Goal: Task Accomplishment & Management: Use online tool/utility

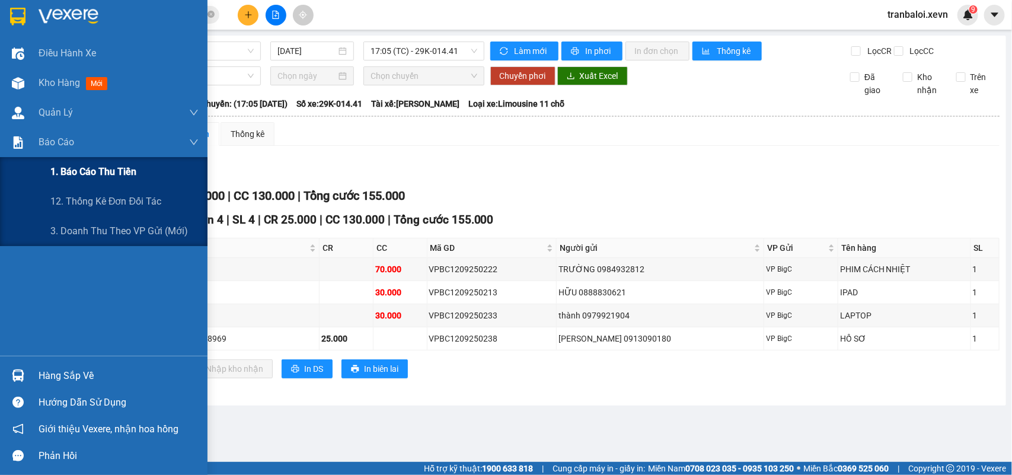
click at [98, 170] on span "1. Báo cáo thu tiền" at bounding box center [93, 171] width 86 height 15
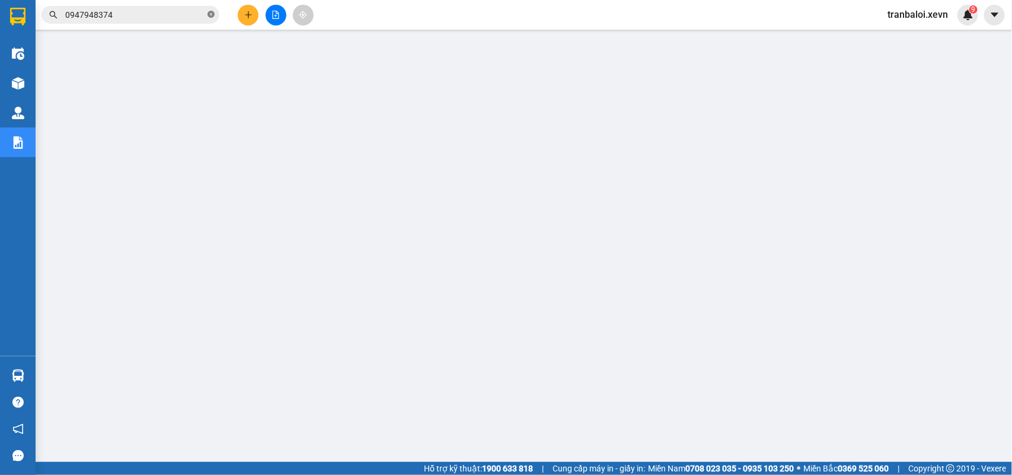
click at [210, 10] on span at bounding box center [211, 14] width 7 height 11
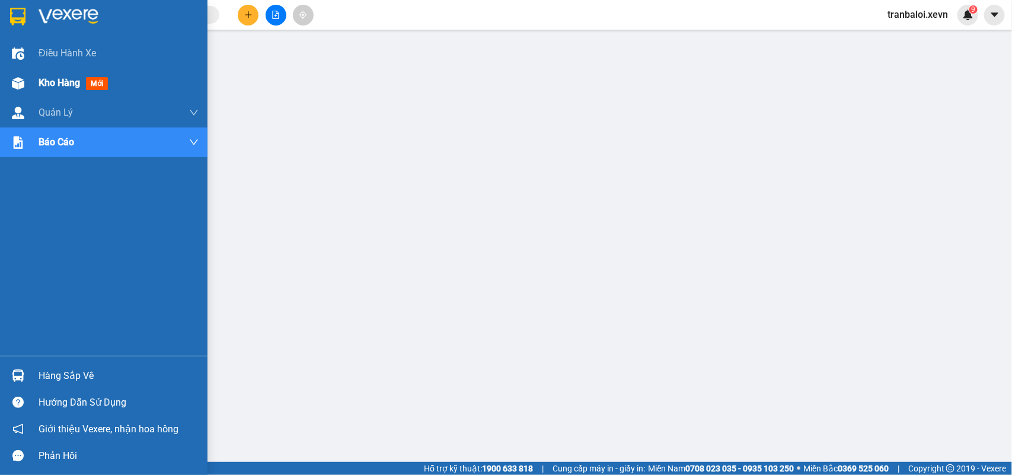
click at [47, 78] on span "Kho hàng" at bounding box center [60, 82] width 42 height 11
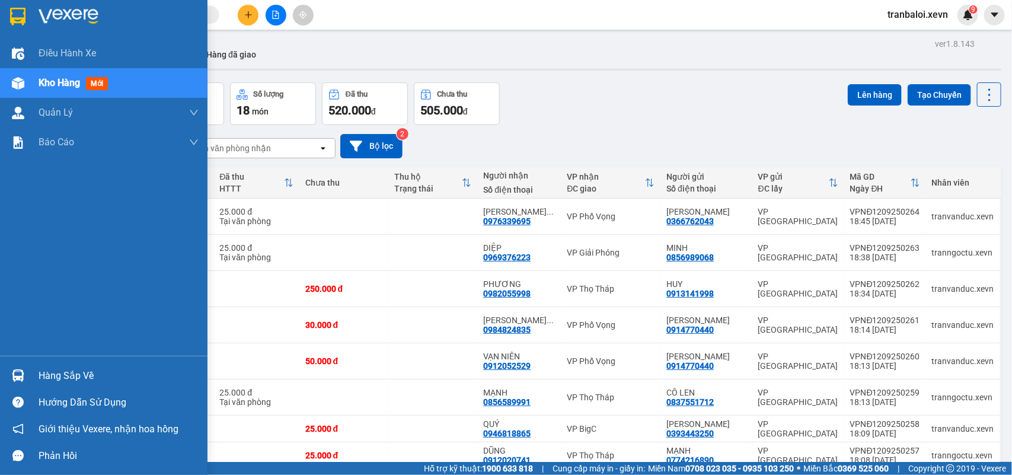
click at [43, 372] on div "Hàng sắp về" at bounding box center [119, 376] width 160 height 18
click at [21, 374] on div "Điều hành xe Kho hàng mới Quản [PERSON_NAME] lý chuyến Quản lý giao nhận mới Qu…" at bounding box center [104, 237] width 208 height 475
click at [21, 374] on img at bounding box center [18, 375] width 12 height 12
click at [21, 374] on div "Điều hành xe Kho hàng mới Quản [PERSON_NAME] lý chuyến Quản lý giao nhận mới Qu…" at bounding box center [104, 237] width 208 height 475
click at [21, 374] on img at bounding box center [18, 375] width 12 height 12
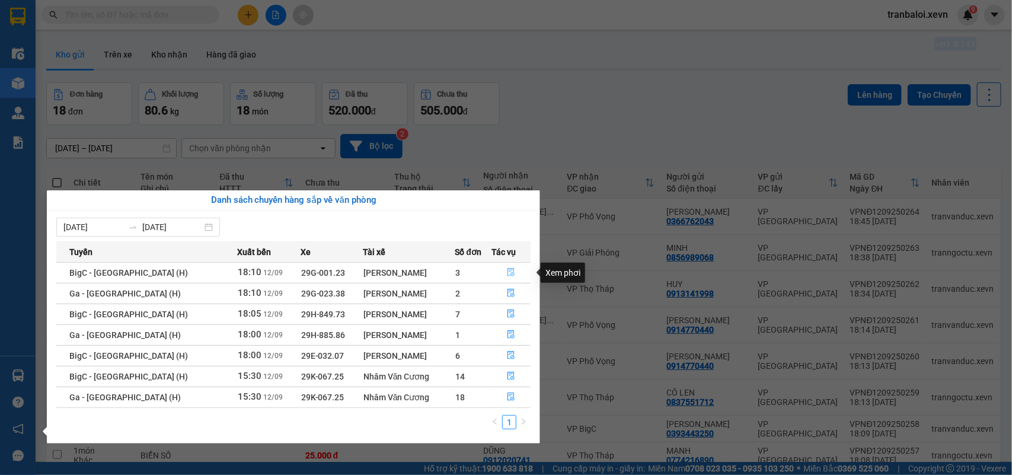
click at [508, 268] on icon "file-done" at bounding box center [511, 272] width 8 height 8
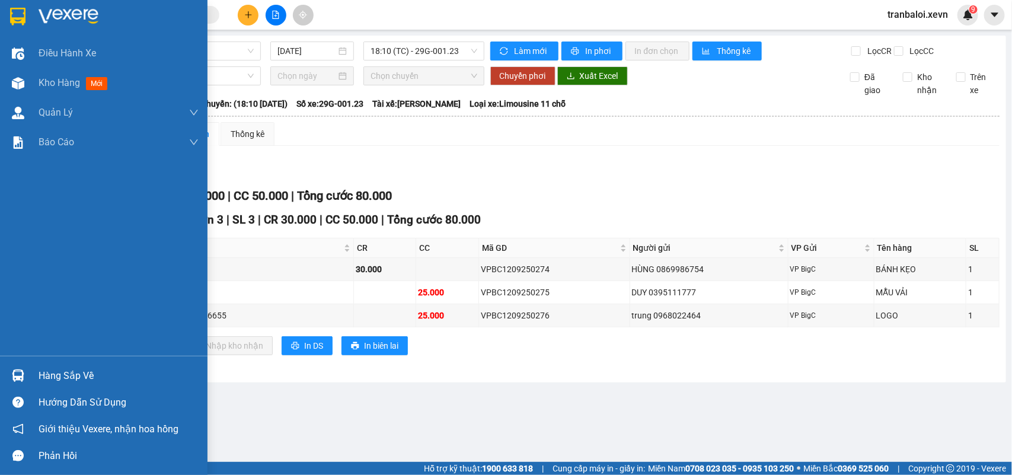
click at [15, 372] on img at bounding box center [18, 375] width 12 height 12
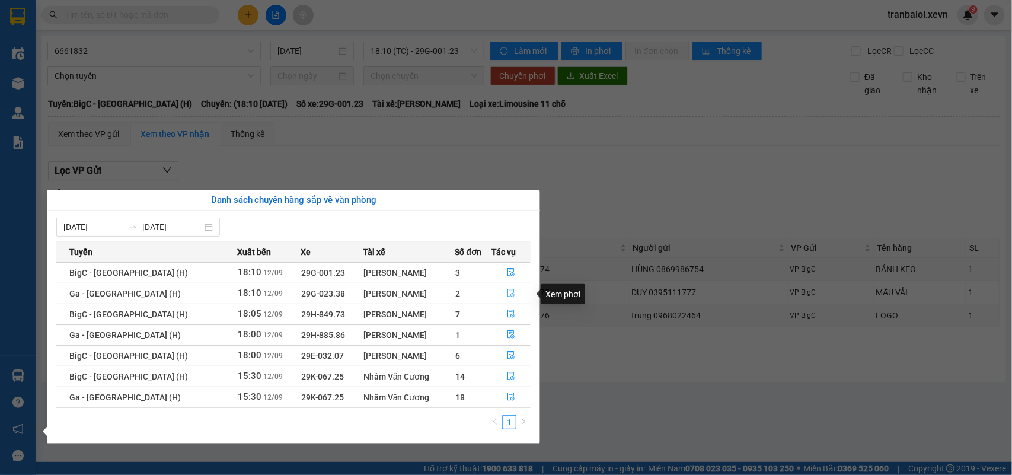
click at [507, 289] on icon "file-done" at bounding box center [511, 293] width 8 height 8
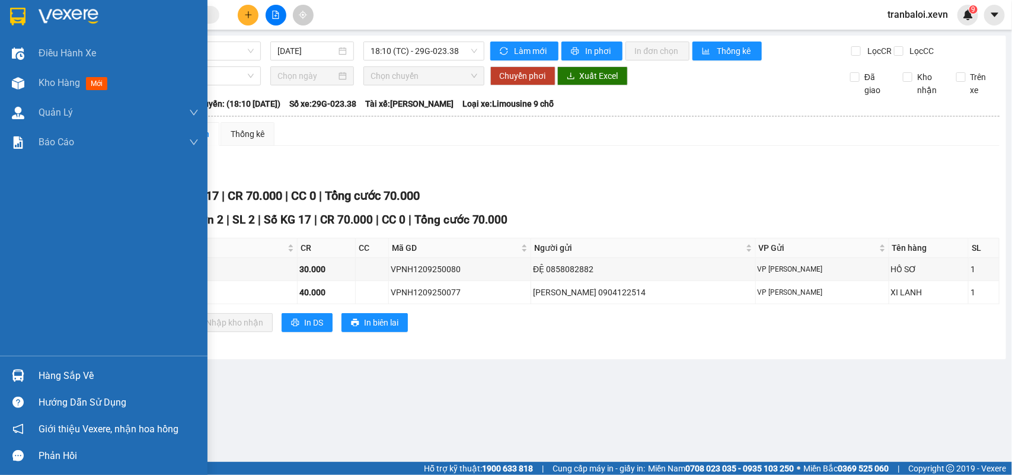
click at [27, 368] on div at bounding box center [18, 375] width 21 height 21
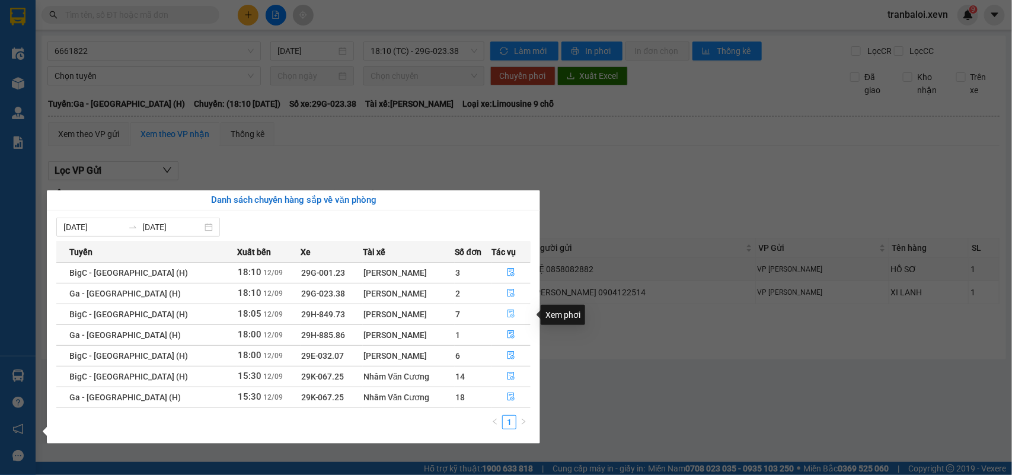
click at [507, 312] on icon "file-done" at bounding box center [511, 314] width 8 height 8
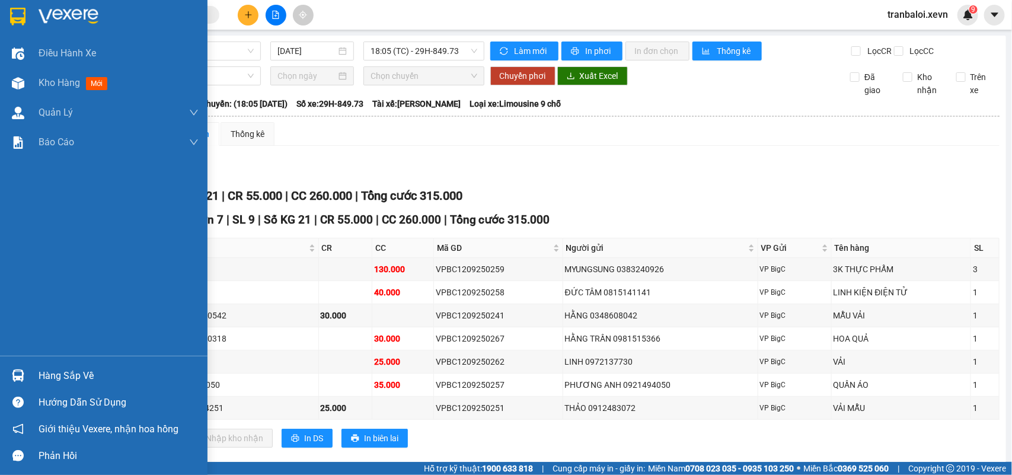
click at [5, 369] on div "Hàng sắp về" at bounding box center [104, 375] width 208 height 27
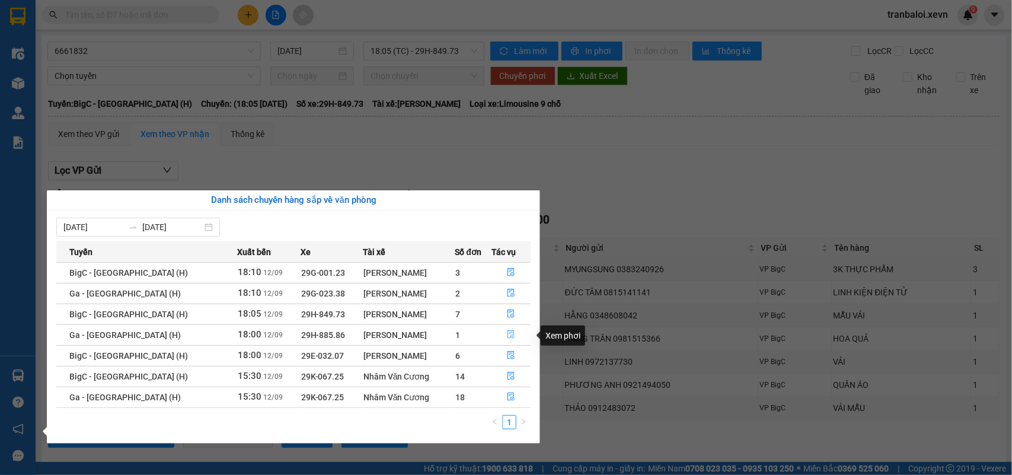
click at [504, 333] on button "button" at bounding box center [512, 335] width 38 height 19
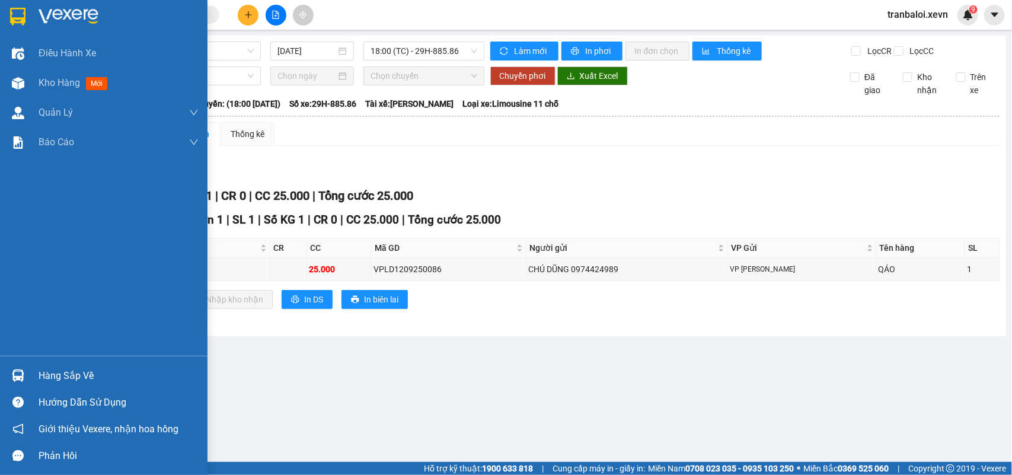
click at [16, 374] on img at bounding box center [18, 375] width 12 height 12
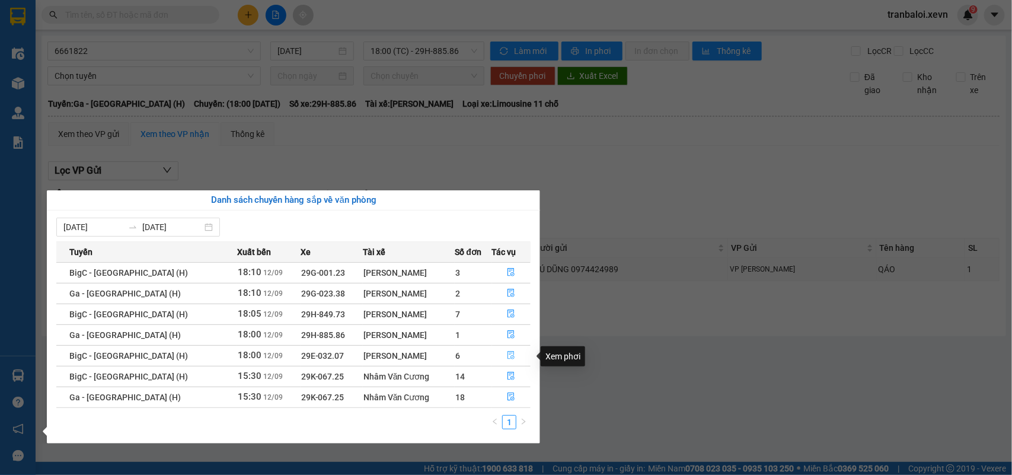
click at [508, 354] on icon "file-done" at bounding box center [511, 355] width 7 height 8
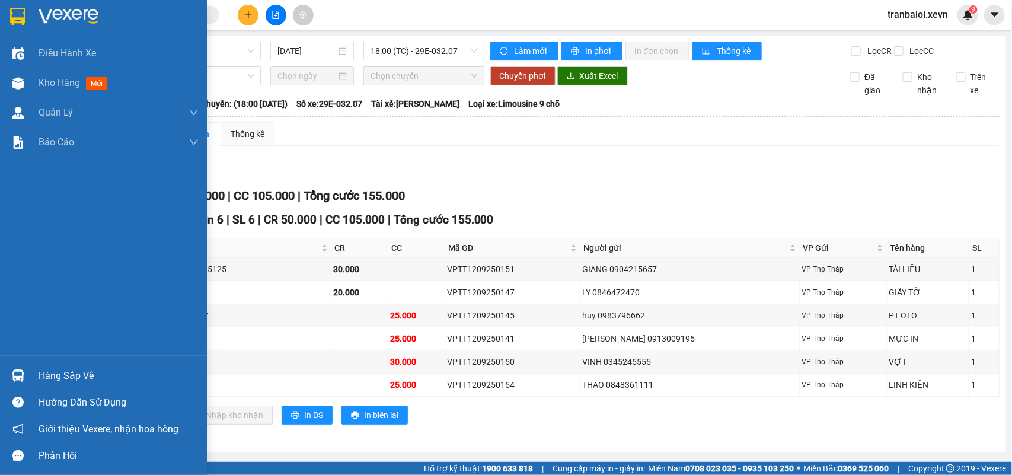
click at [15, 371] on img at bounding box center [18, 375] width 12 height 12
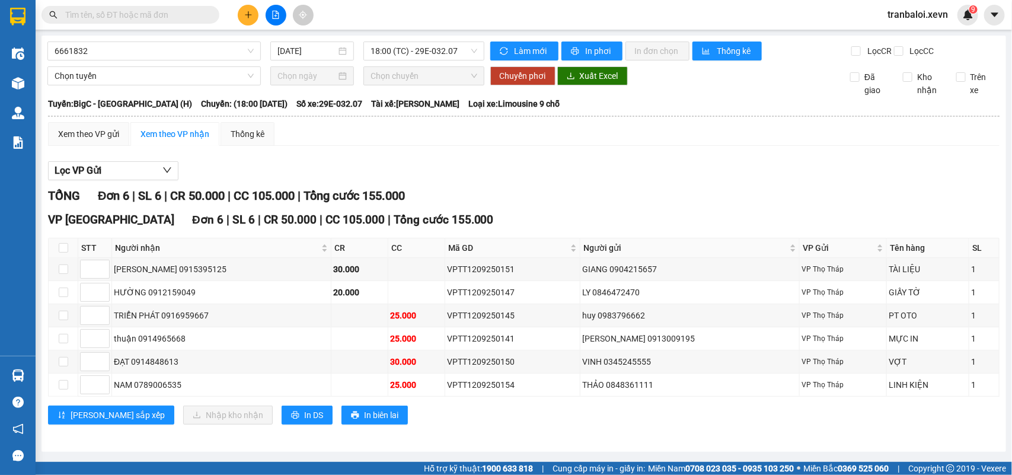
click at [894, 14] on section "Kết quả tìm kiếm ( 773 ) Bộ lọc Mã ĐH Trạng thái Món hàng Thu hộ Tổng cước Chưa…" at bounding box center [506, 237] width 1012 height 475
click at [907, 17] on span "tranbaloi.xevn" at bounding box center [917, 14] width 79 height 15
click at [912, 28] on li "Đăng xuất" at bounding box center [918, 36] width 80 height 19
